Goal: Find specific page/section

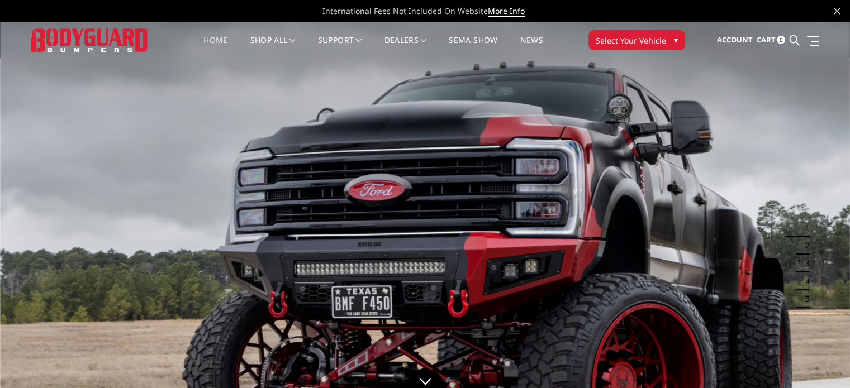
click at [637, 40] on span "Select Your Vehicle" at bounding box center [631, 41] width 70 height 12
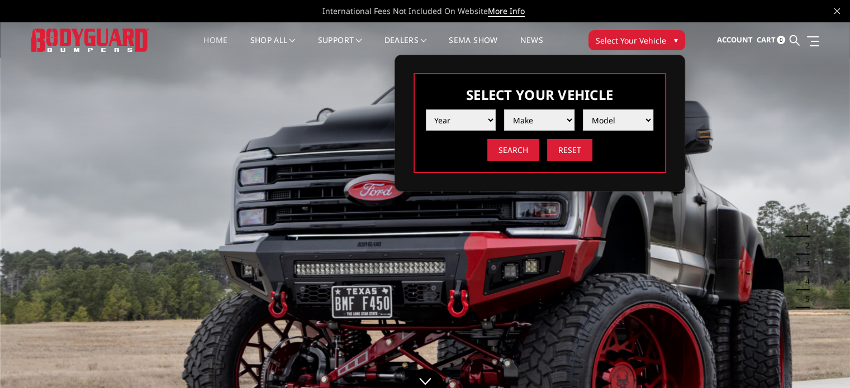
click at [476, 116] on select "Year [DATE] 2024 2023 2022 2021 2020 2019 2018 2017 2016 2015 2014 2013 2012 20…" at bounding box center [461, 120] width 70 height 21
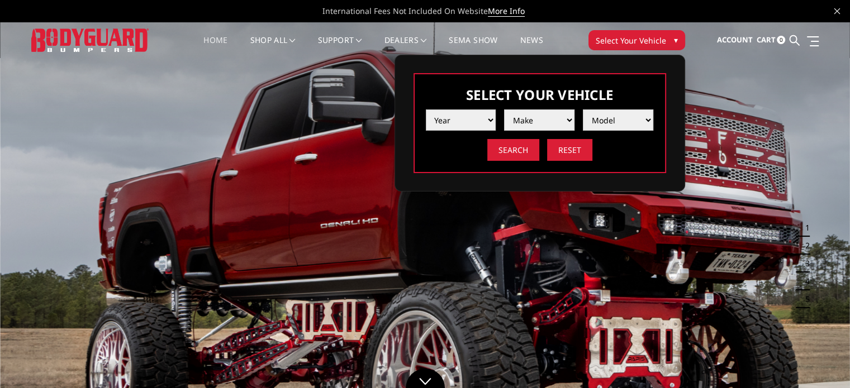
select select "yr_2018"
click at [426, 110] on select "Year [DATE] 2024 2023 2022 2021 2020 2019 2018 2017 2016 2015 2014 2013 2012 20…" at bounding box center [461, 120] width 70 height 21
click at [533, 111] on select "Make Chevrolet Ford GMC Nissan Ram Toyota" at bounding box center [539, 120] width 70 height 21
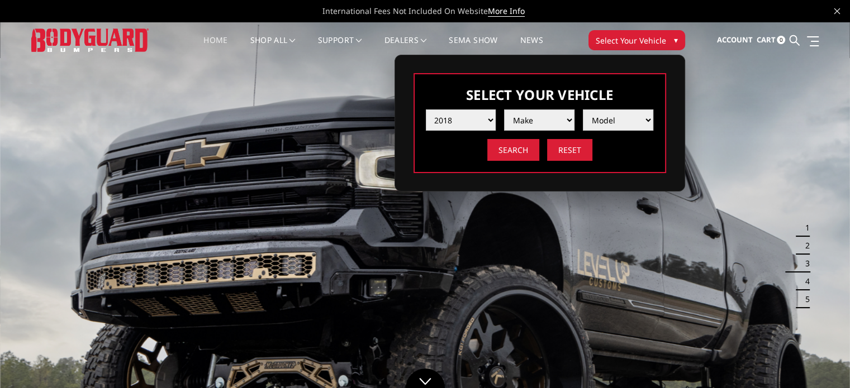
select select "mk_ford"
click at [504, 110] on select "Make Chevrolet Ford GMC Nissan Ram Toyota" at bounding box center [539, 120] width 70 height 21
click at [593, 117] on select "Model F150 F150 Raptor F250 / F350 F450 F550" at bounding box center [618, 120] width 70 height 21
select select "md_f150"
click at [583, 110] on select "Model F150 F150 Raptor F250 / F350 F450 F550" at bounding box center [618, 120] width 70 height 21
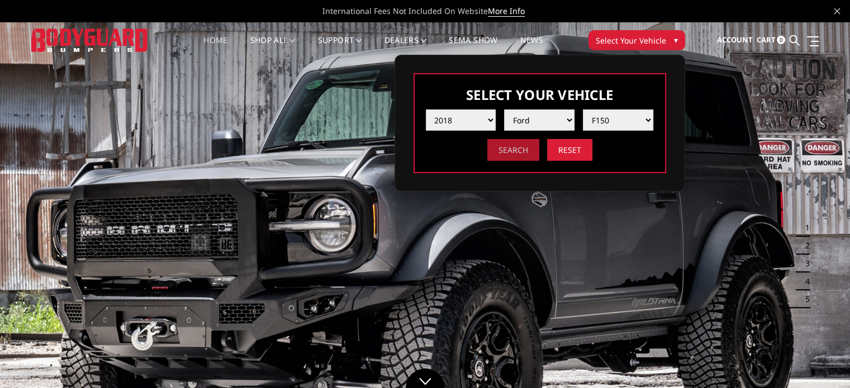
click at [510, 151] on input "Search" at bounding box center [513, 150] width 52 height 22
